Goal: Task Accomplishment & Management: Use online tool/utility

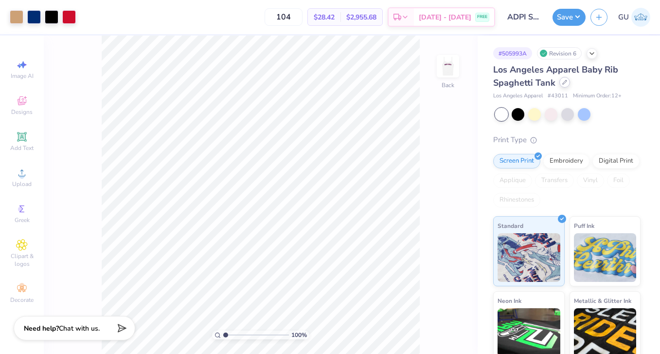
click at [566, 84] on icon at bounding box center [565, 82] width 5 height 5
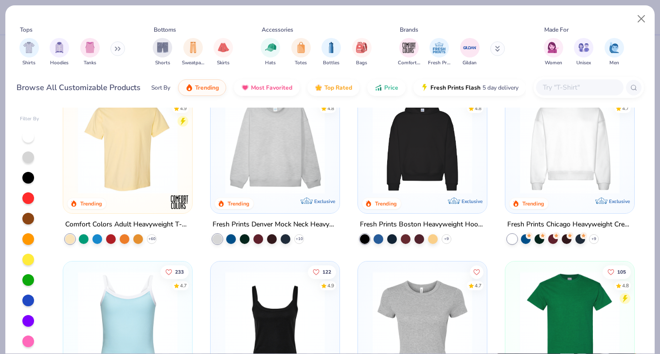
scroll to position [77, 0]
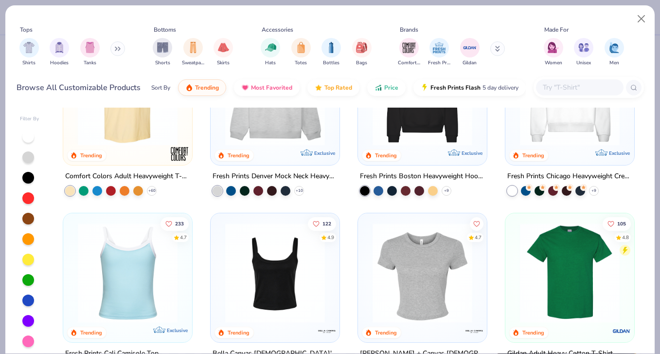
click at [265, 255] on img at bounding box center [275, 273] width 110 height 100
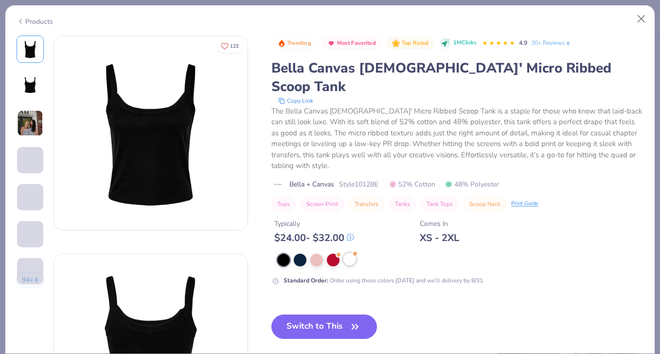
click at [350, 253] on div at bounding box center [350, 259] width 13 height 13
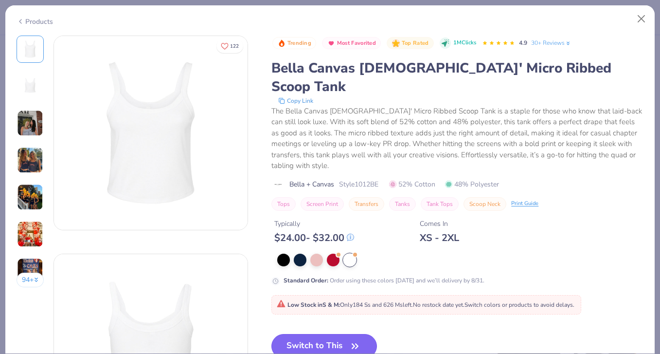
click at [325, 334] on button "Switch to This" at bounding box center [325, 346] width 106 height 24
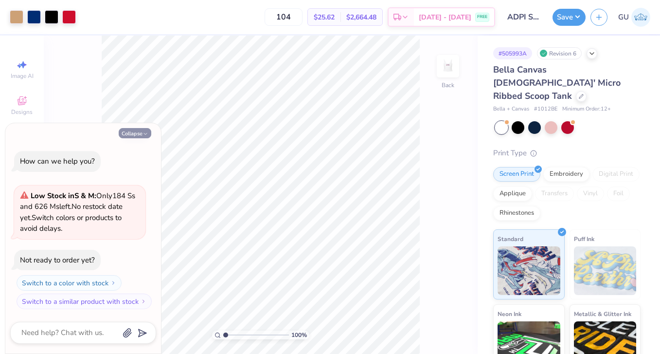
click at [133, 132] on button "Collapse" at bounding box center [135, 133] width 33 height 10
type textarea "x"
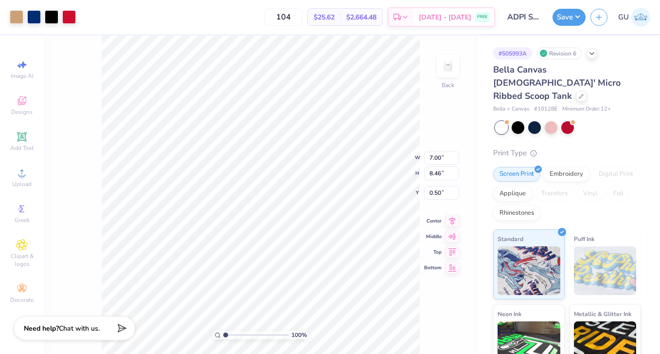
type input "6.19"
type input "7.47"
click at [452, 211] on icon at bounding box center [453, 211] width 6 height 8
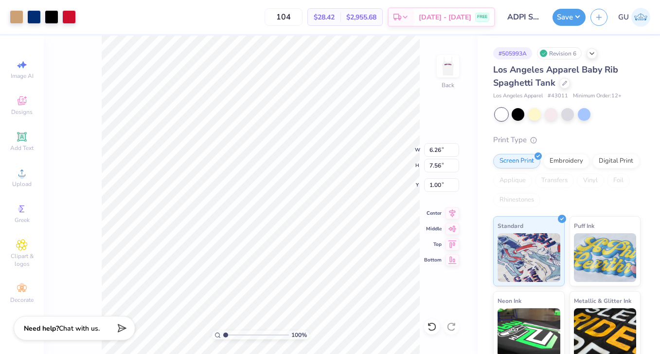
type input "6.26"
type input "7.56"
click at [453, 210] on icon at bounding box center [453, 212] width 14 height 12
click at [570, 31] on div "Save GU" at bounding box center [607, 17] width 108 height 34
click at [570, 19] on button "Save" at bounding box center [569, 15] width 33 height 17
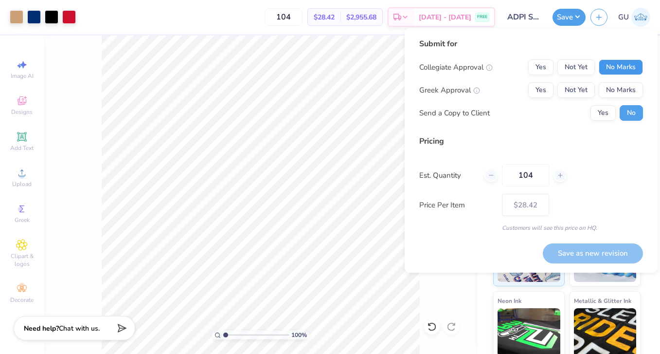
click at [628, 66] on button "No Marks" at bounding box center [621, 67] width 44 height 16
click at [544, 88] on button "Yes" at bounding box center [541, 90] width 25 height 16
click at [597, 247] on button "Save as new revision" at bounding box center [593, 253] width 100 height 20
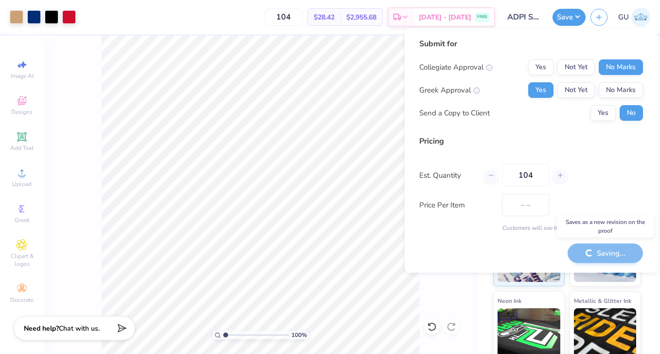
type input "$28.42"
